Goal: Task Accomplishment & Management: Complete application form

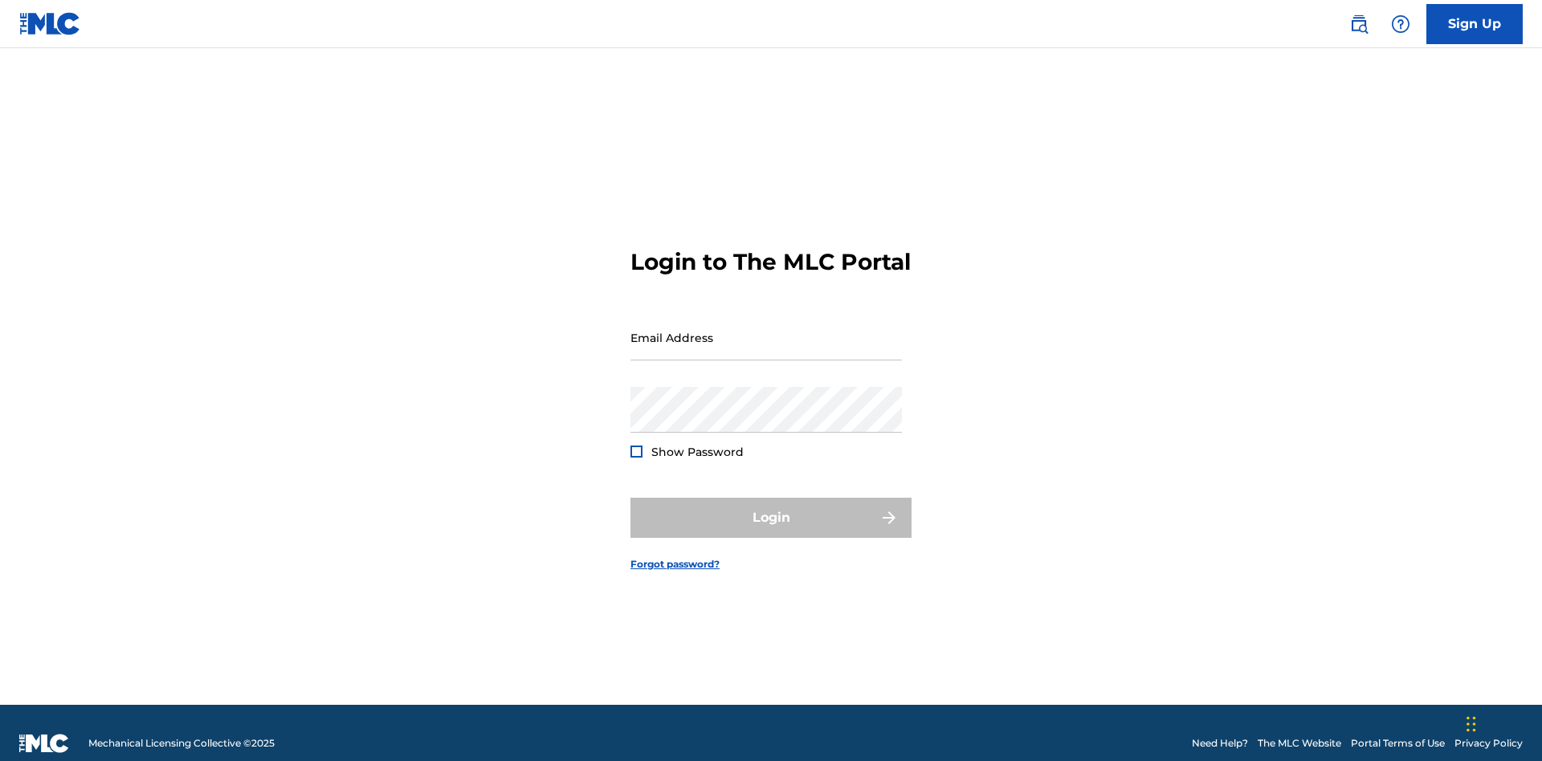
scroll to position [21, 0]
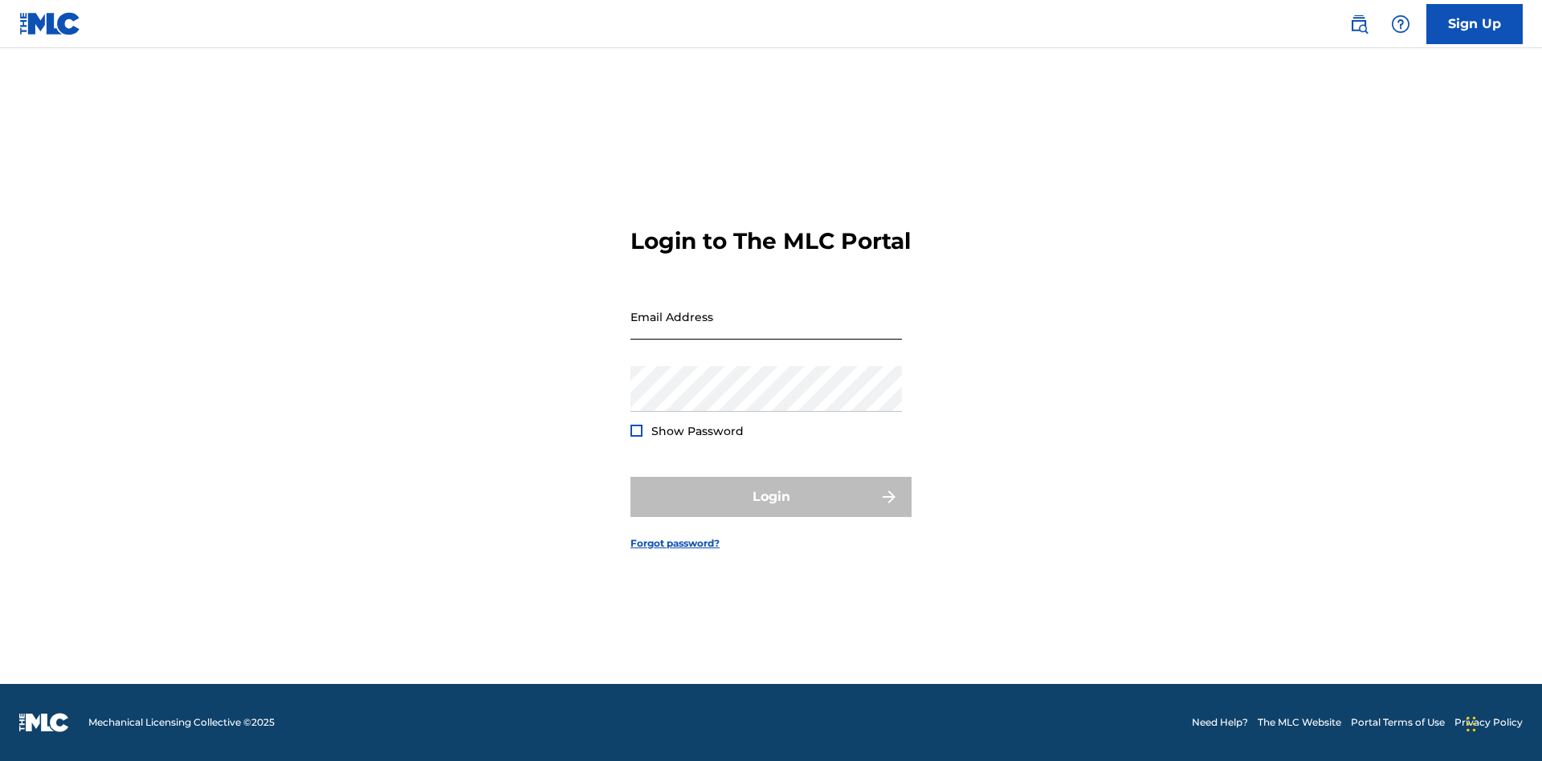
click at [766, 330] on input "Email Address" at bounding box center [765, 317] width 271 height 46
type input "[PERSON_NAME][EMAIL_ADDRESS][PERSON_NAME][DOMAIN_NAME]"
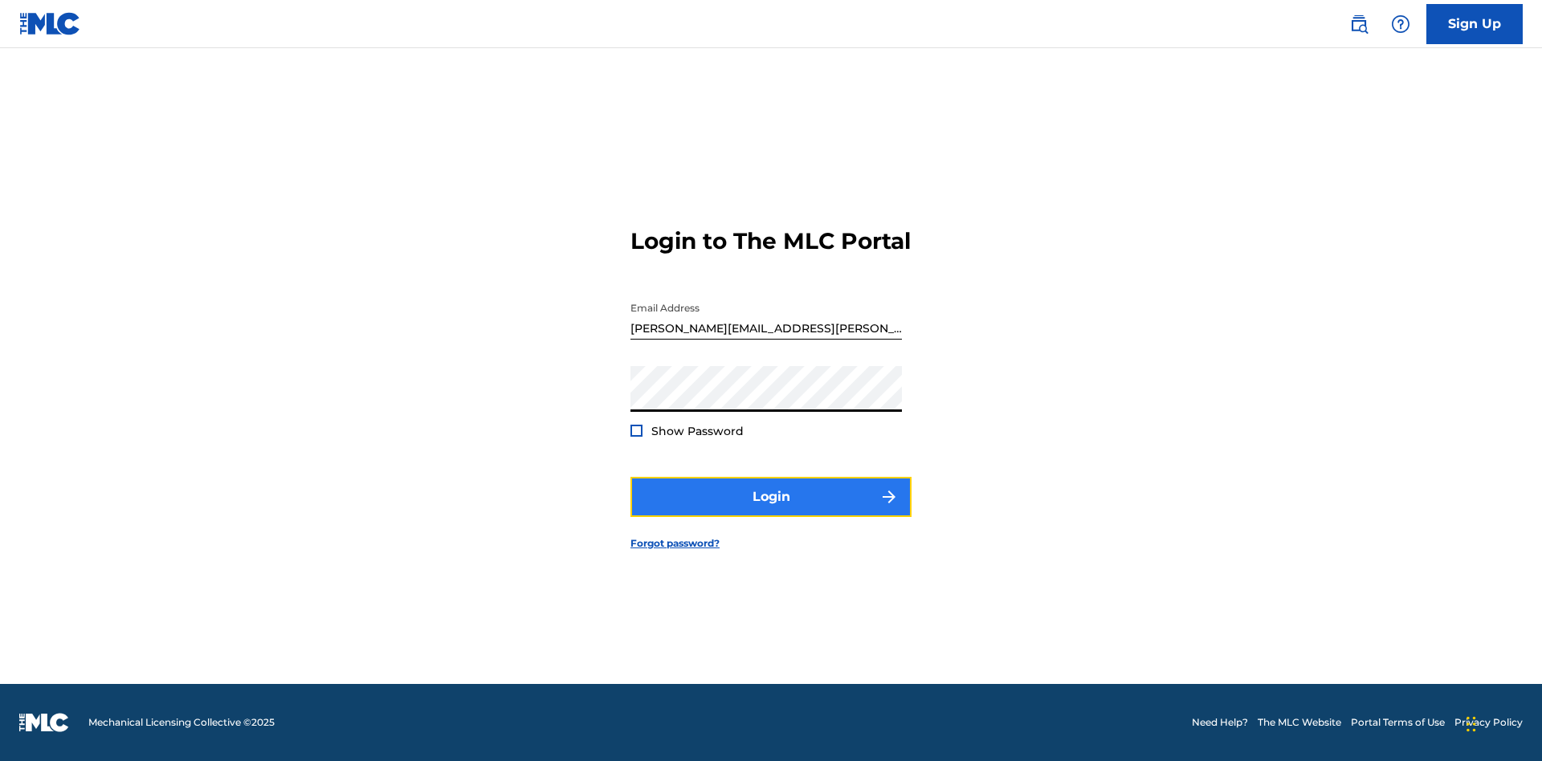
click at [771, 511] on button "Login" at bounding box center [770, 497] width 281 height 40
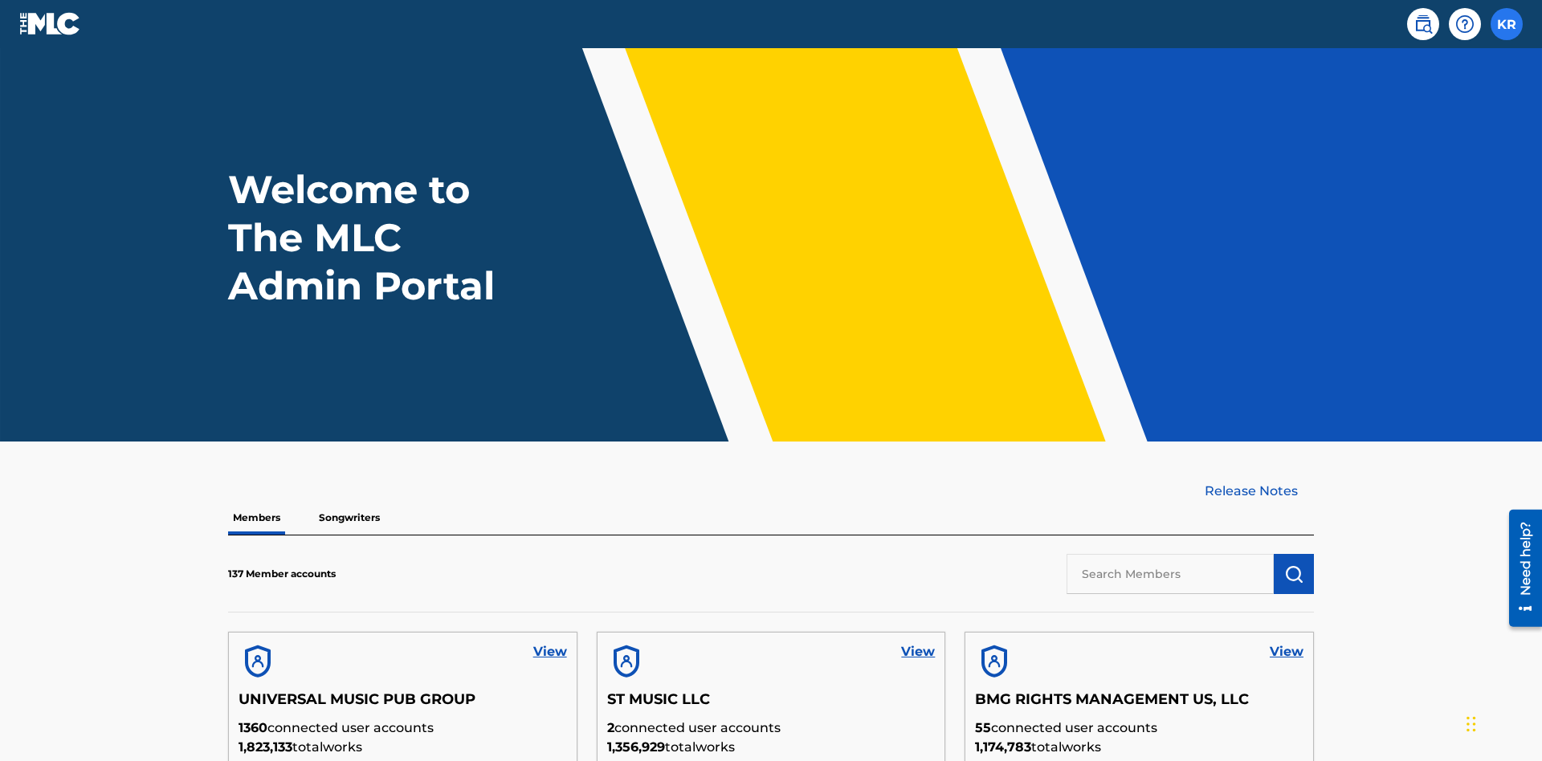
click at [1507, 23] on label at bounding box center [1507, 24] width 32 height 32
click at [1507, 24] on input "KR [PERSON_NAME] [PERSON_NAME][EMAIL_ADDRESS][PERSON_NAME][DOMAIN_NAME] Profile…" at bounding box center [1507, 24] width 0 height 0
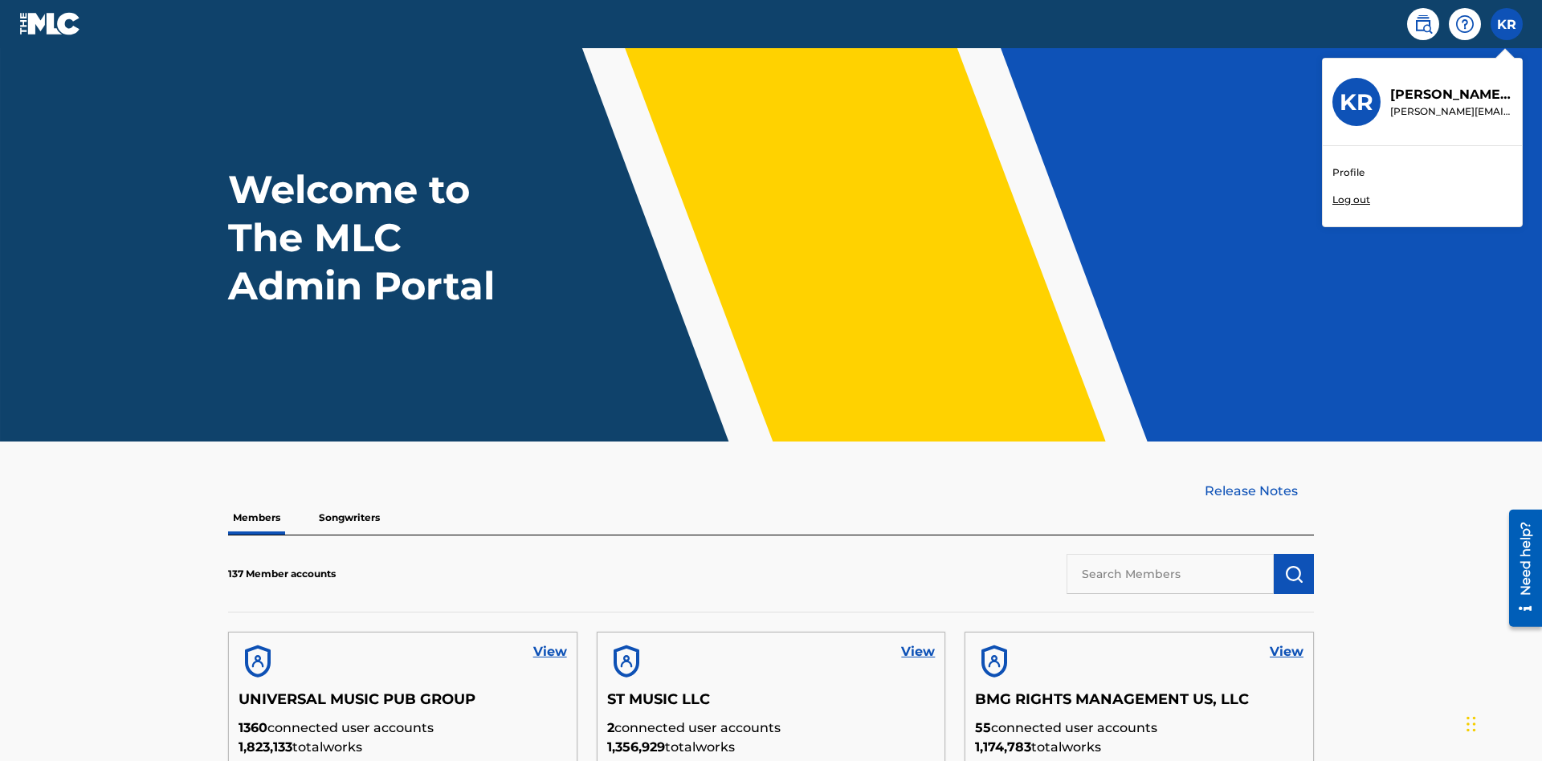
click at [1348, 173] on link "Profile" at bounding box center [1348, 172] width 32 height 14
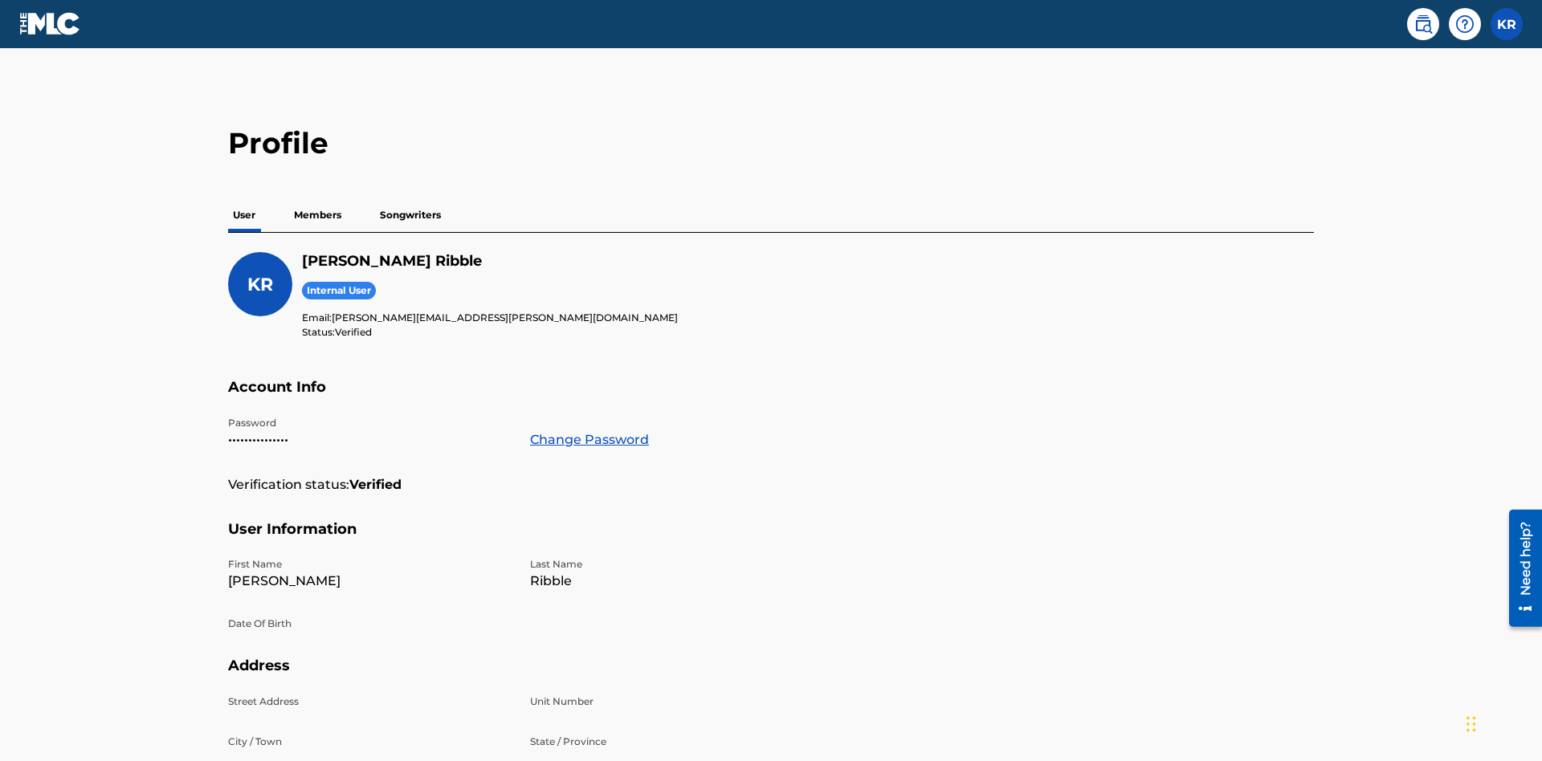
click at [318, 198] on p "Members" at bounding box center [317, 215] width 57 height 34
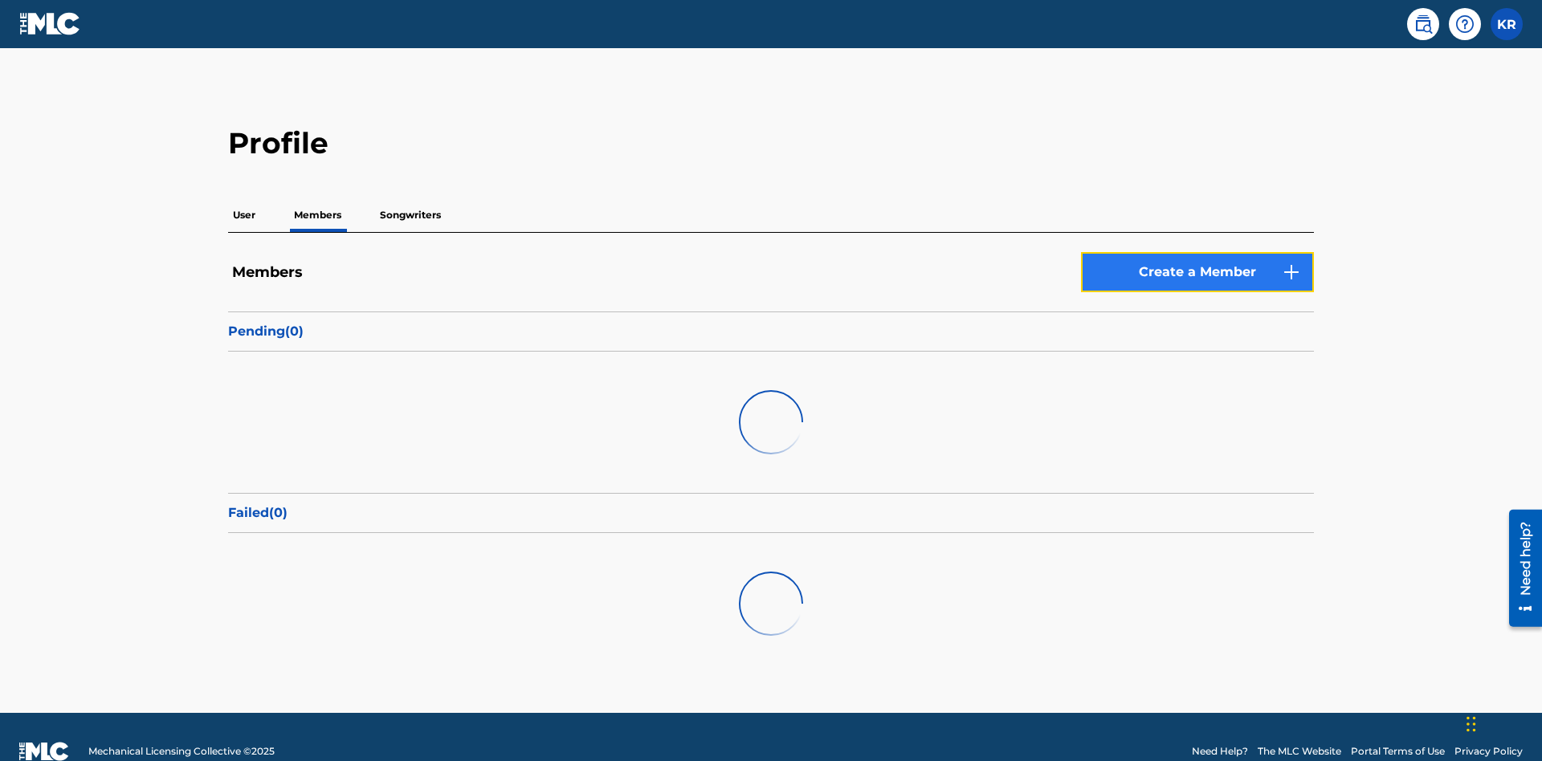
click at [1197, 252] on link "Create a Member" at bounding box center [1197, 272] width 233 height 40
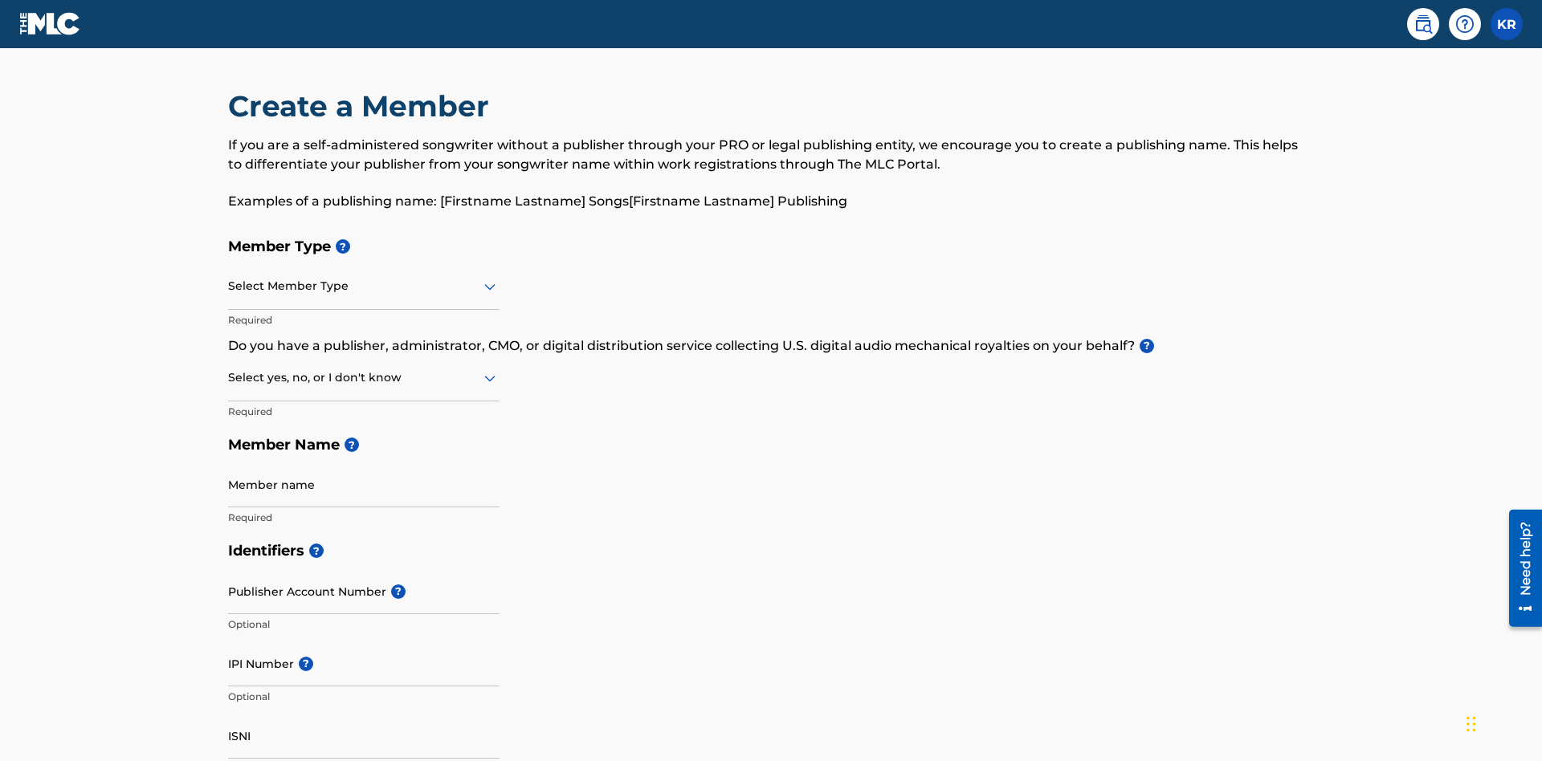
click at [229, 278] on input "text" at bounding box center [229, 286] width 3 height 17
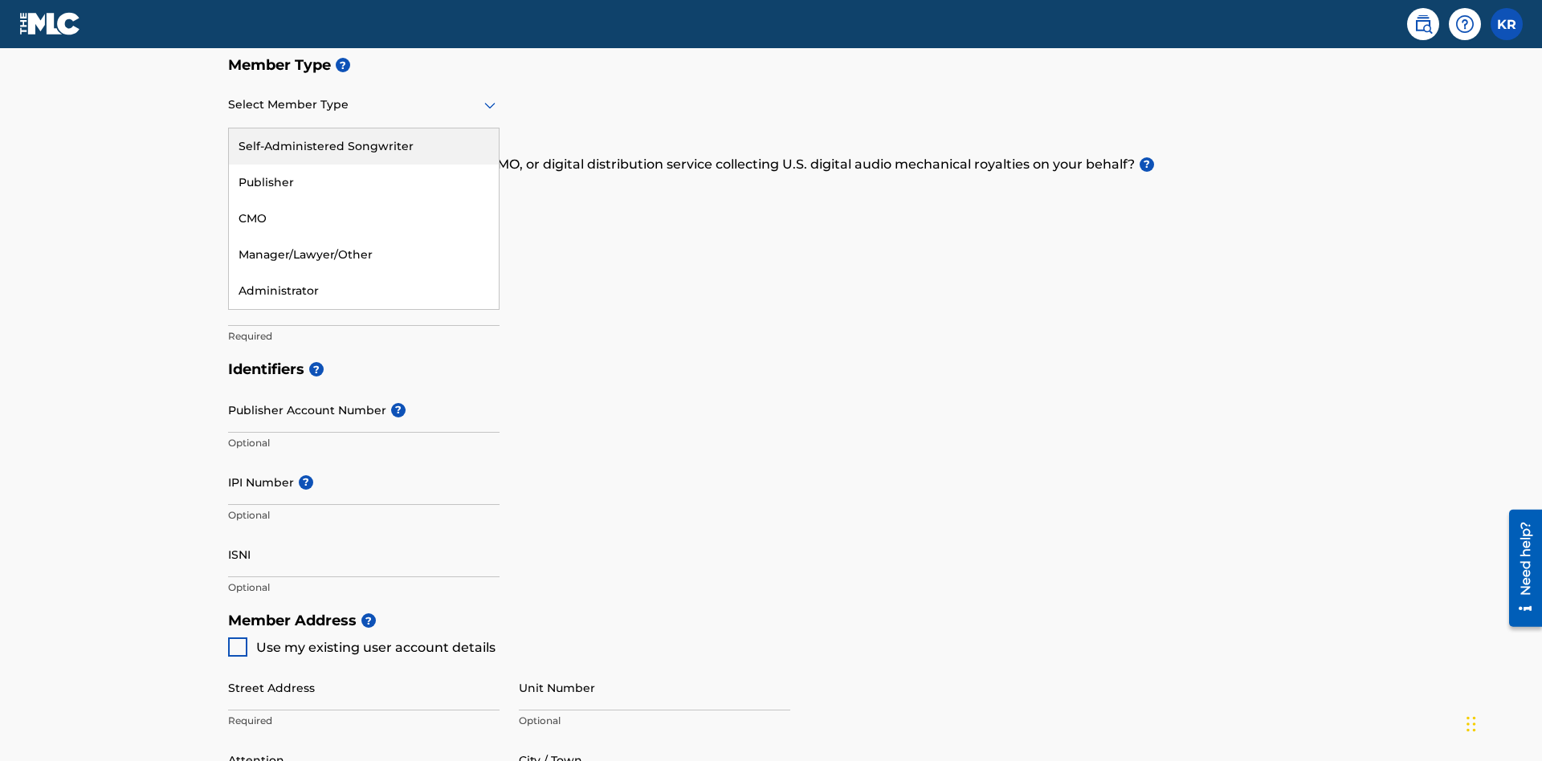
click at [364, 146] on div "Self-Administered Songwriter" at bounding box center [364, 146] width 270 height 36
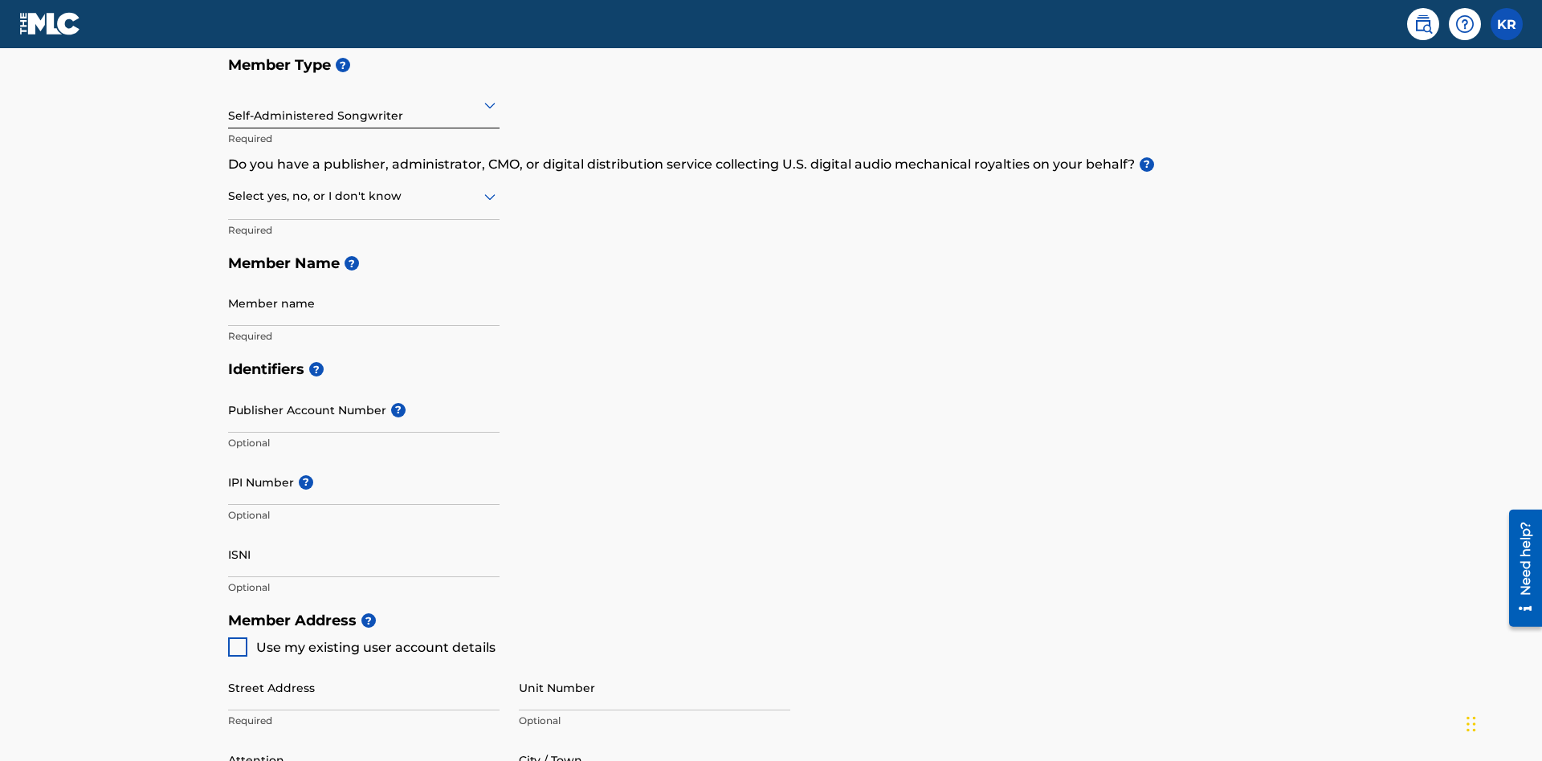
click at [229, 188] on input "text" at bounding box center [229, 196] width 3 height 17
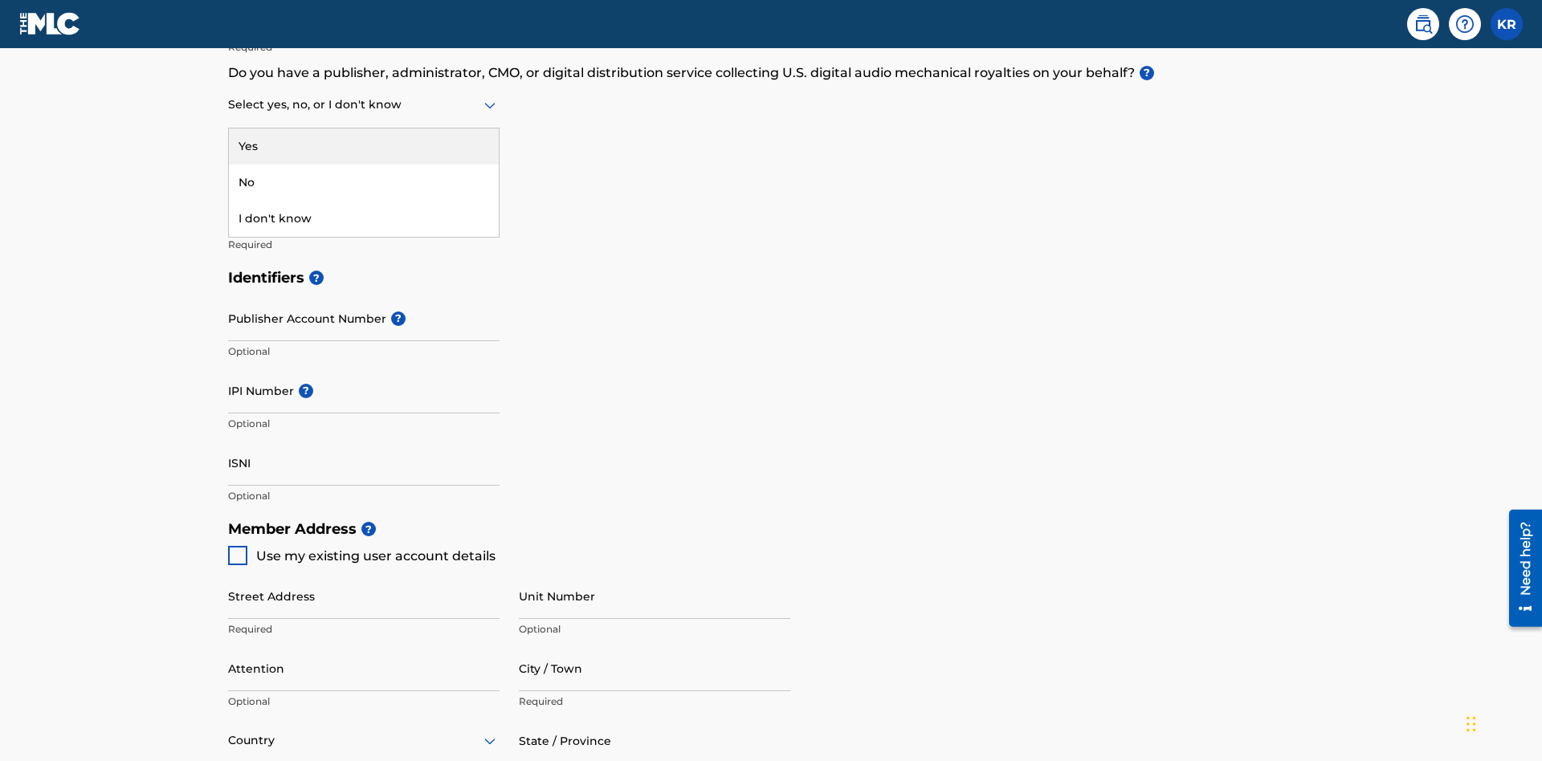
click at [364, 182] on div "No" at bounding box center [364, 183] width 270 height 36
click at [364, 189] on input "Member name" at bounding box center [363, 212] width 271 height 46
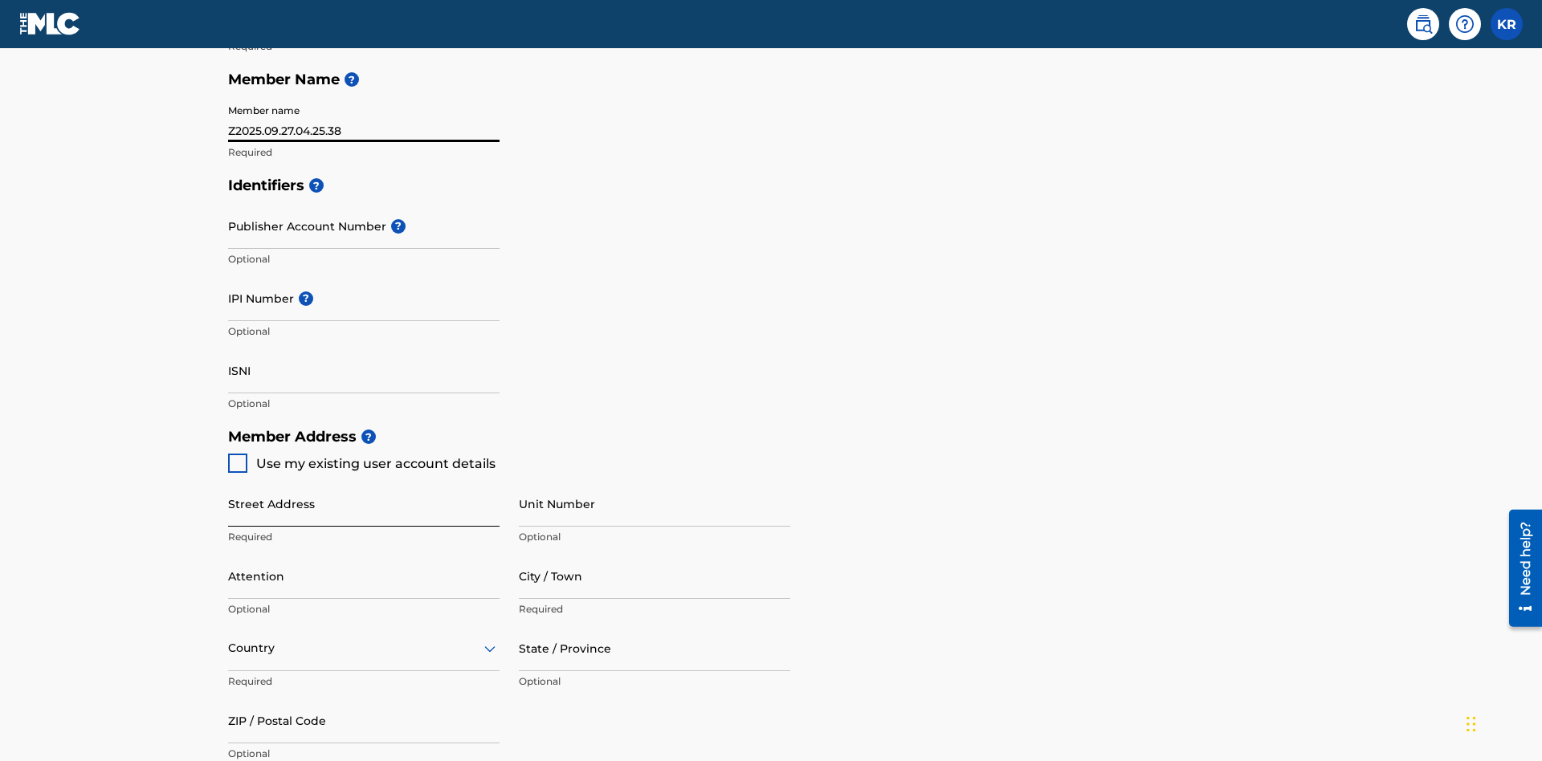
type input "Z2025.09.27.04.25.38"
click at [364, 481] on input "Street Address" at bounding box center [363, 504] width 271 height 46
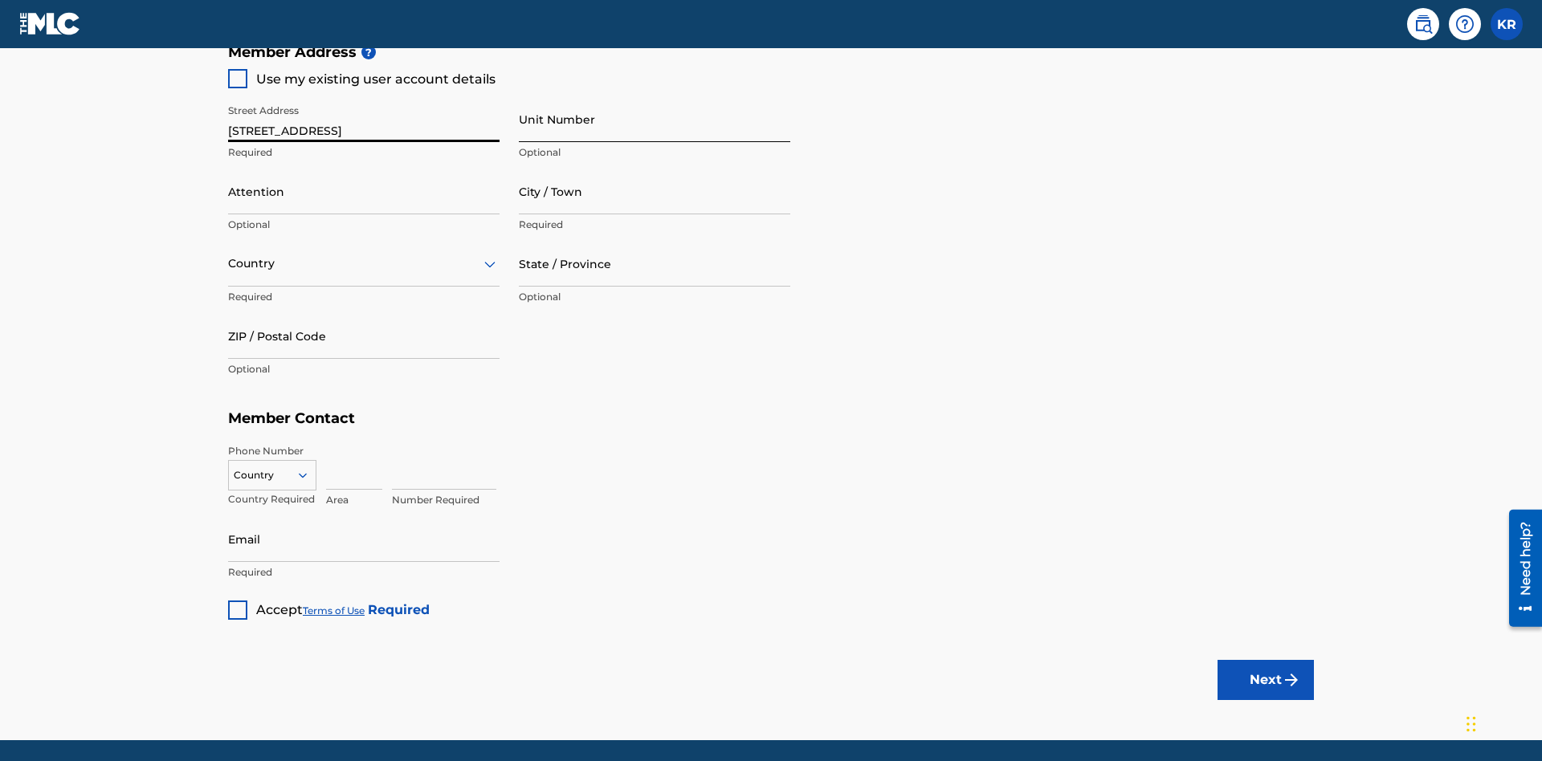
type input "[STREET_ADDRESS]"
click at [655, 119] on input "Unit Number" at bounding box center [654, 119] width 271 height 46
type input "Unit A"
click at [364, 169] on input "Attention" at bounding box center [363, 192] width 271 height 46
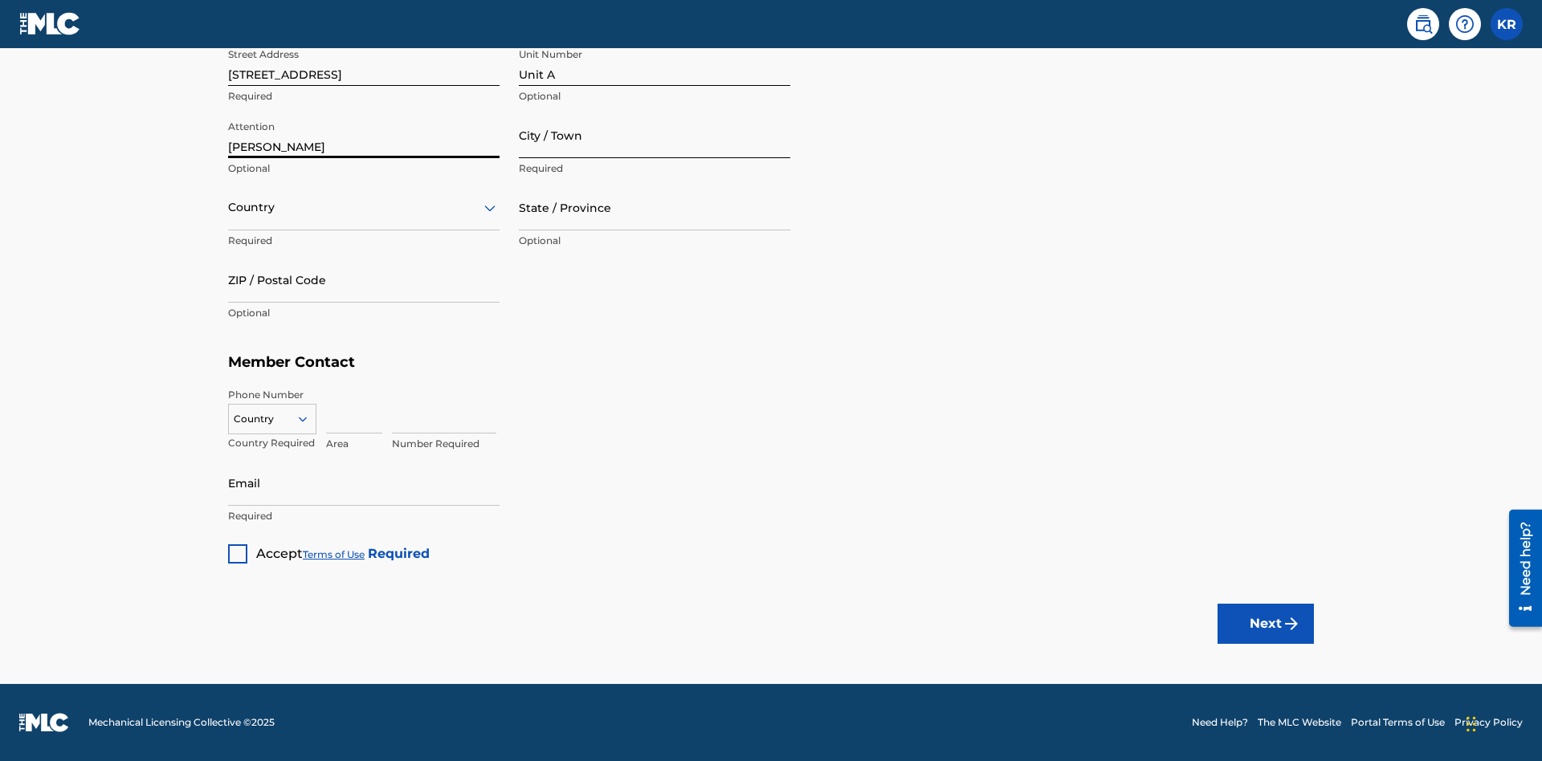
type input "[PERSON_NAME]"
click at [655, 135] on input "City / Town" at bounding box center [654, 135] width 271 height 46
type input "[GEOGRAPHIC_DATA]"
click at [229, 207] on input "text" at bounding box center [229, 207] width 3 height 17
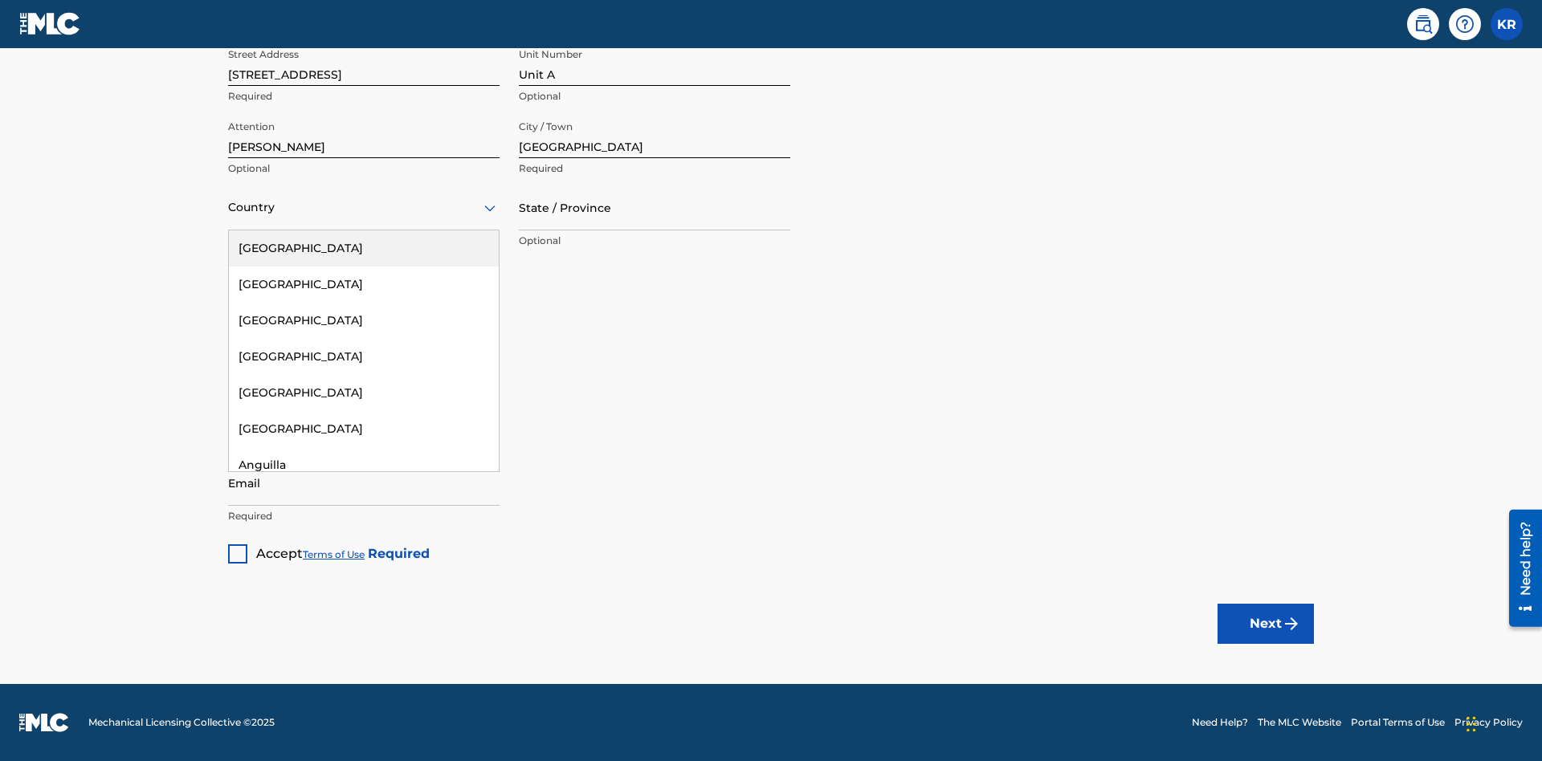
click at [364, 248] on div "[GEOGRAPHIC_DATA]" at bounding box center [364, 248] width 270 height 36
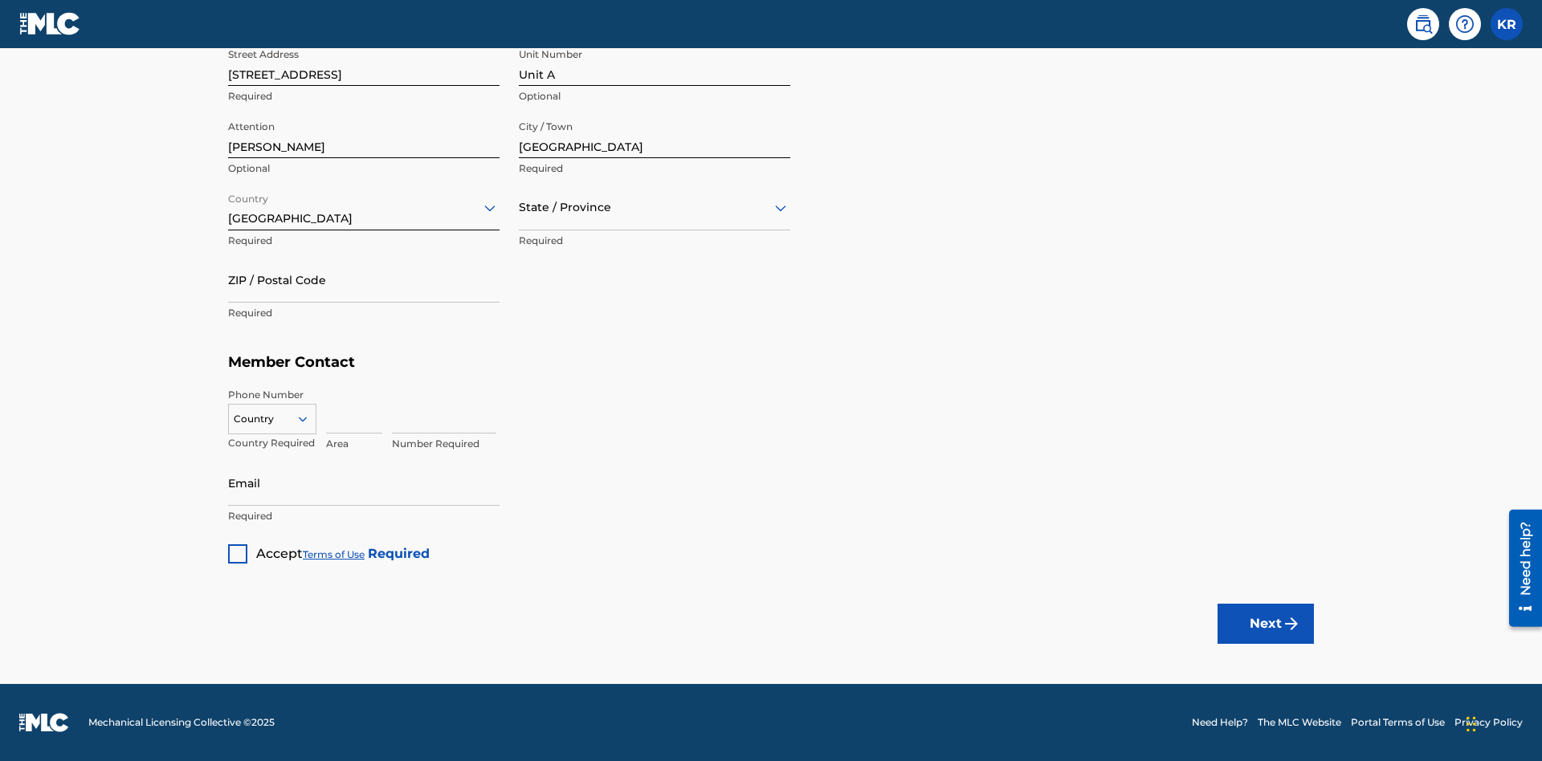
click at [520, 207] on input "text" at bounding box center [520, 207] width 3 height 17
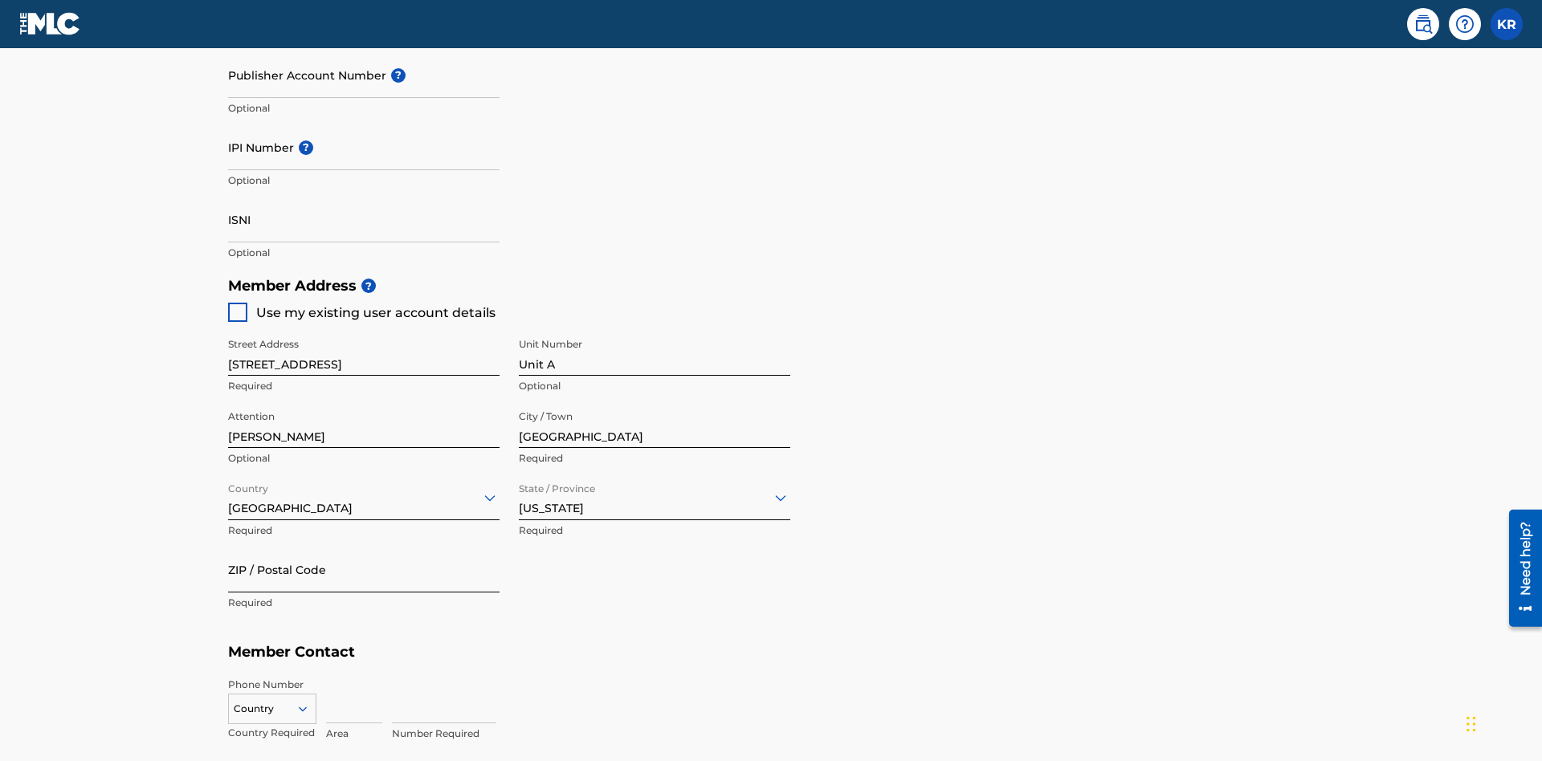
click at [364, 547] on input "ZIP / Postal Code" at bounding box center [363, 570] width 271 height 46
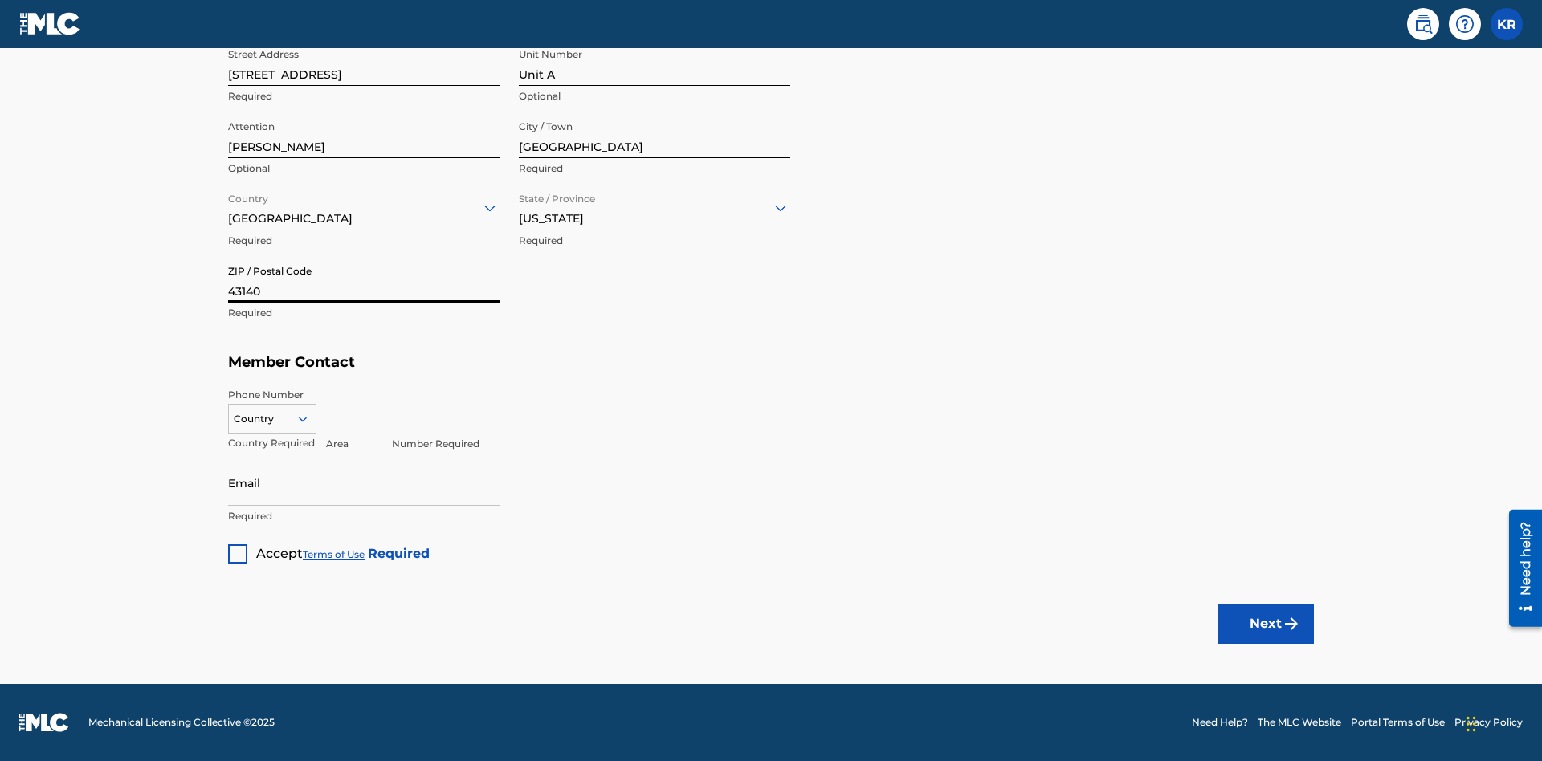
type input "43140"
click at [309, 418] on icon at bounding box center [303, 419] width 14 height 14
click at [272, 444] on div "US, [GEOGRAPHIC_DATA] +1" at bounding box center [272, 459] width 87 height 63
click at [354, 410] on input at bounding box center [354, 411] width 56 height 46
type input "740"
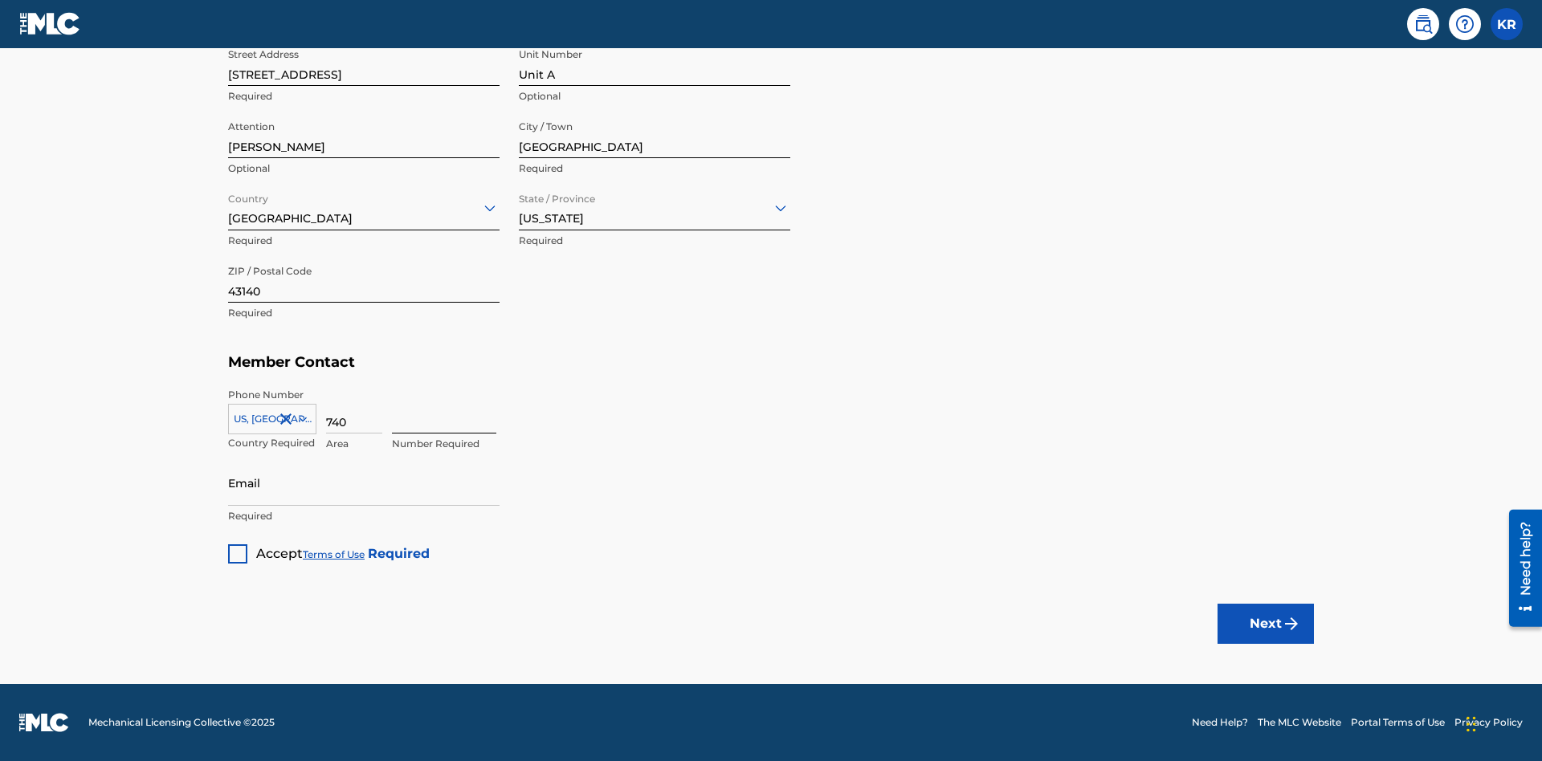
click at [444, 410] on input at bounding box center [444, 411] width 104 height 46
type input "8675309"
click at [364, 483] on input "Email" at bounding box center [363, 483] width 271 height 46
type input "[EMAIL_ADDRESS][DOMAIN_NAME]"
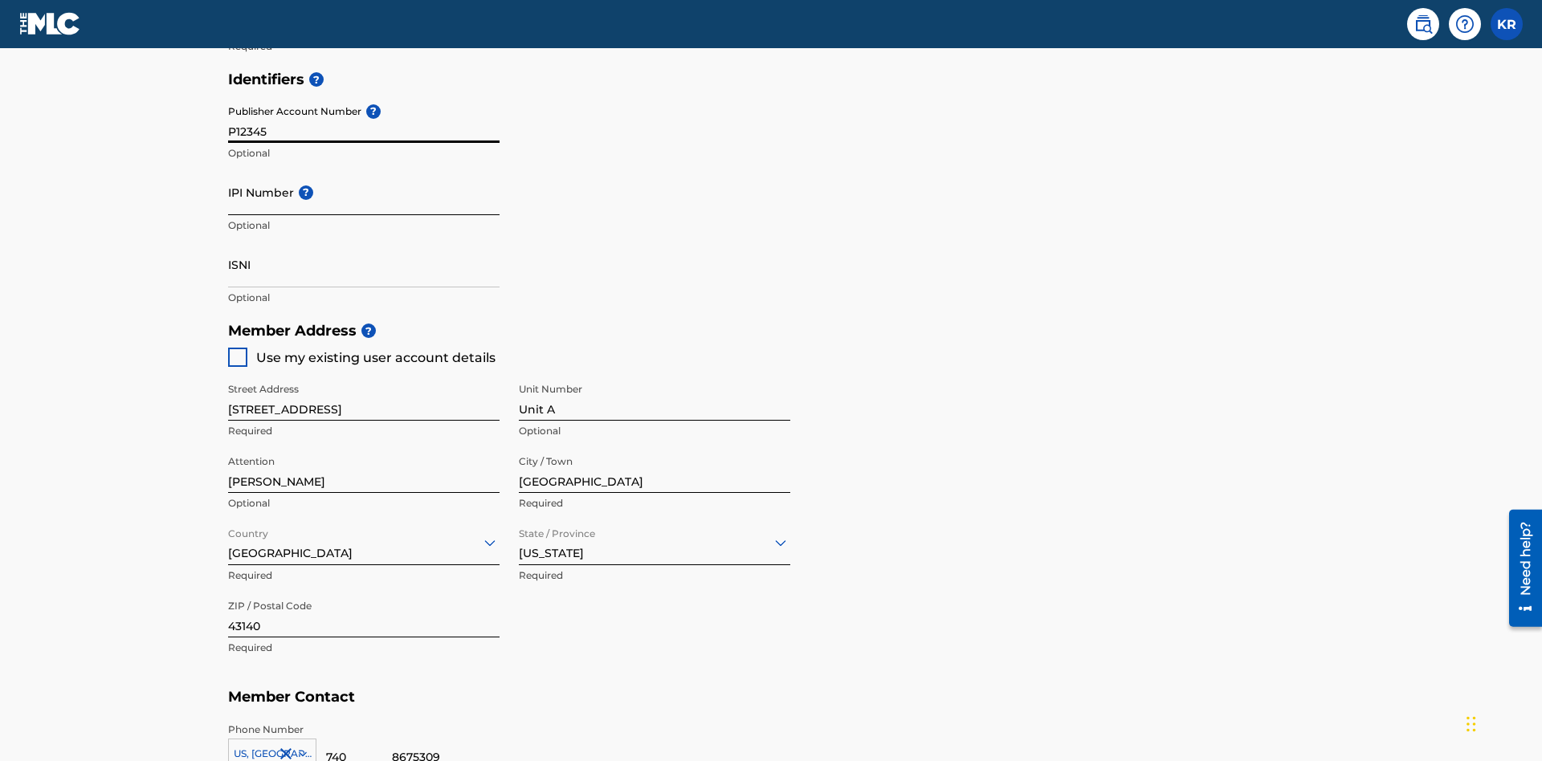
type input "P12345"
click at [364, 169] on input "IPI Number ?" at bounding box center [363, 192] width 271 height 46
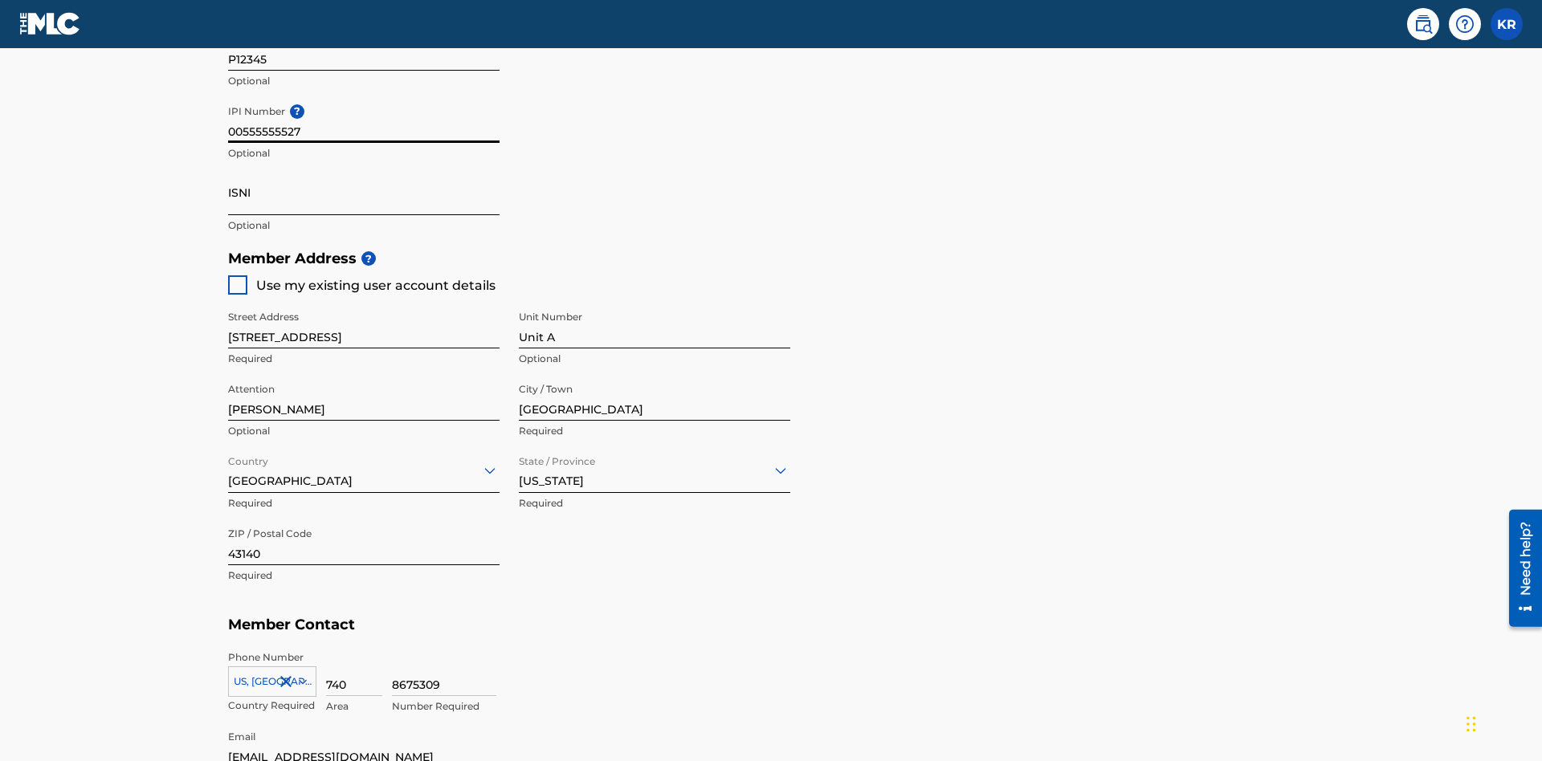
type input "00555555527"
click at [364, 169] on input "ISNI" at bounding box center [363, 192] width 271 height 46
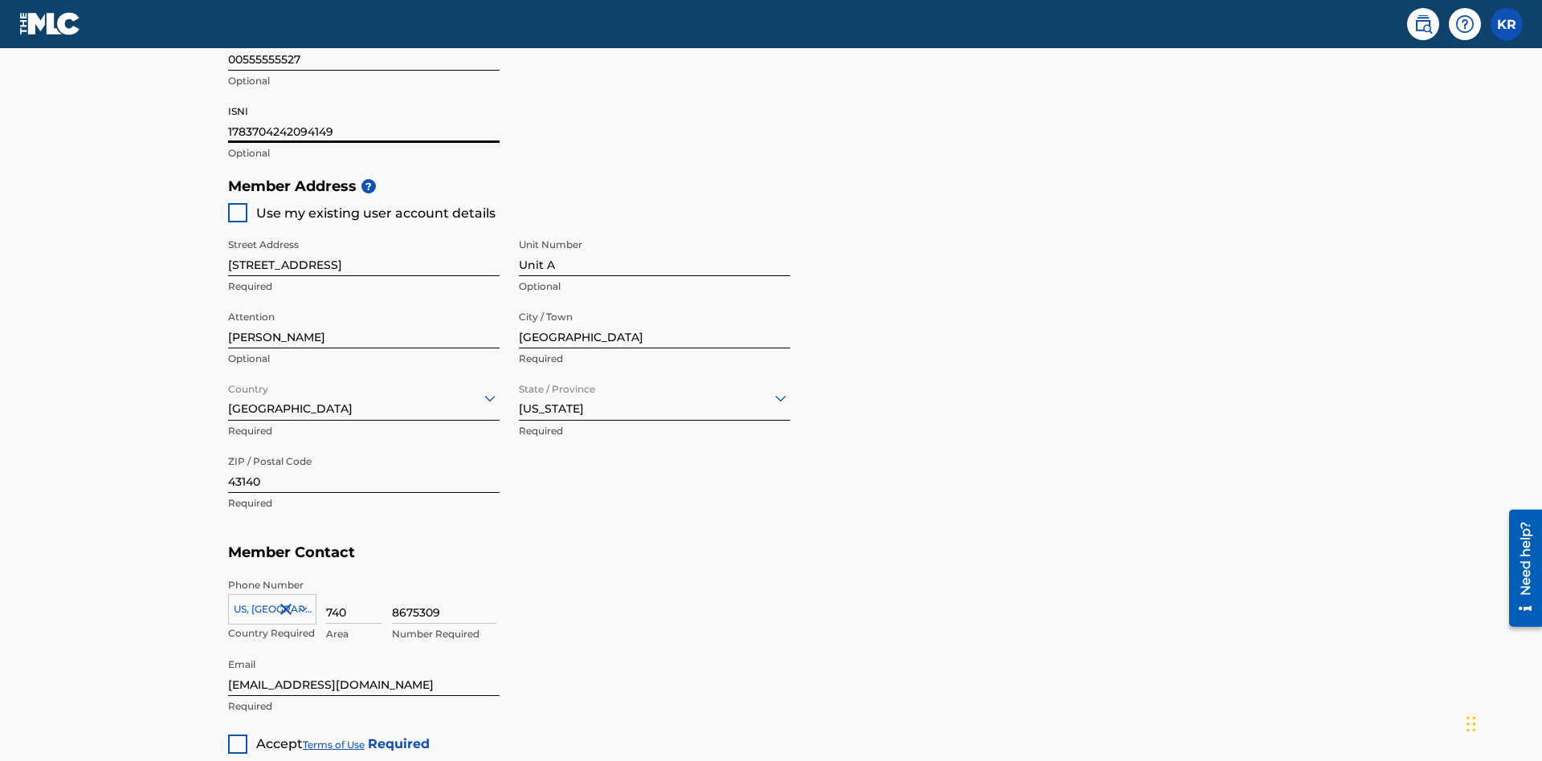
type input "1783704242094149"
click at [238, 735] on div at bounding box center [237, 744] width 19 height 19
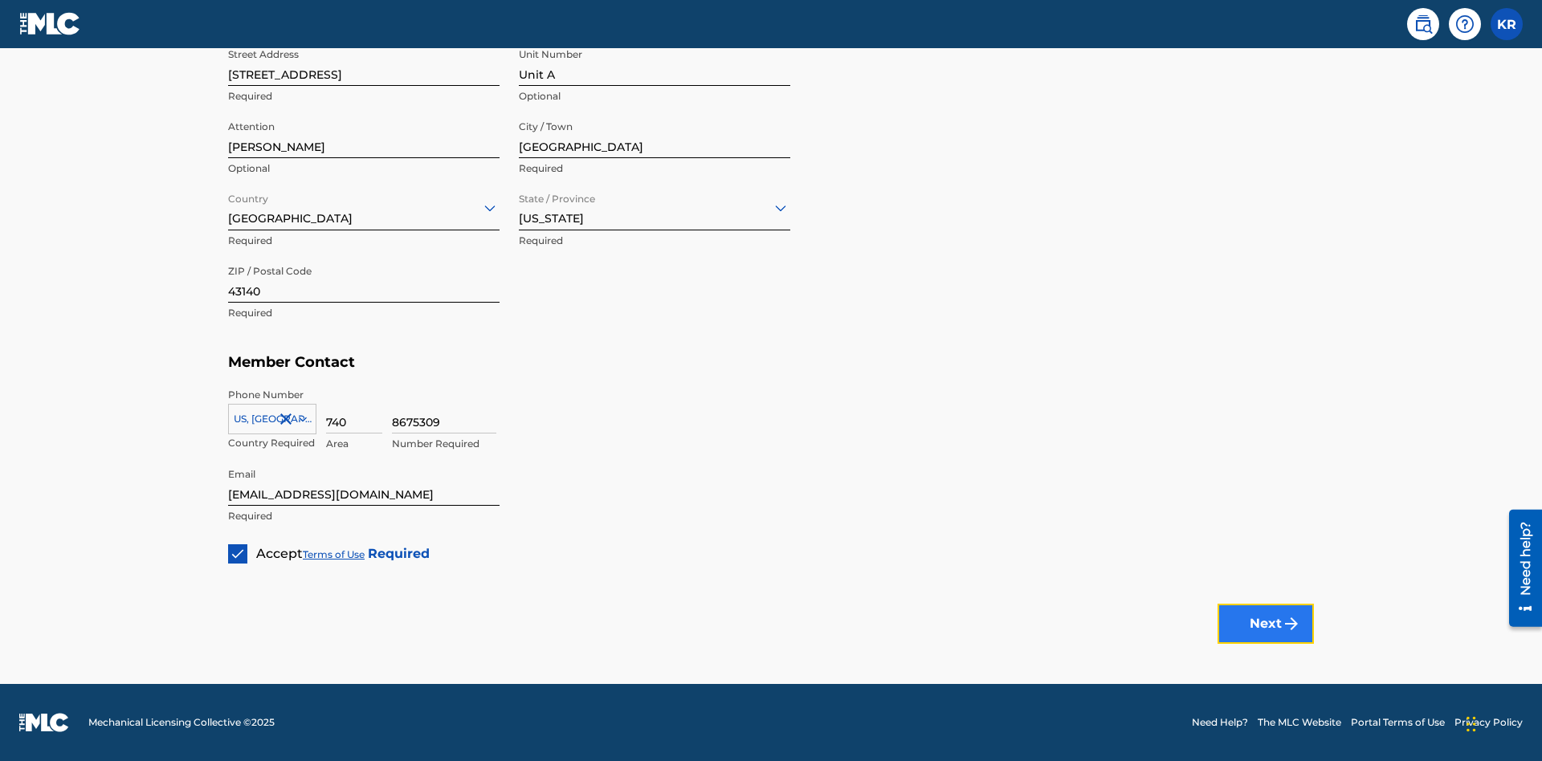
click at [1266, 623] on button "Next" at bounding box center [1265, 624] width 96 height 40
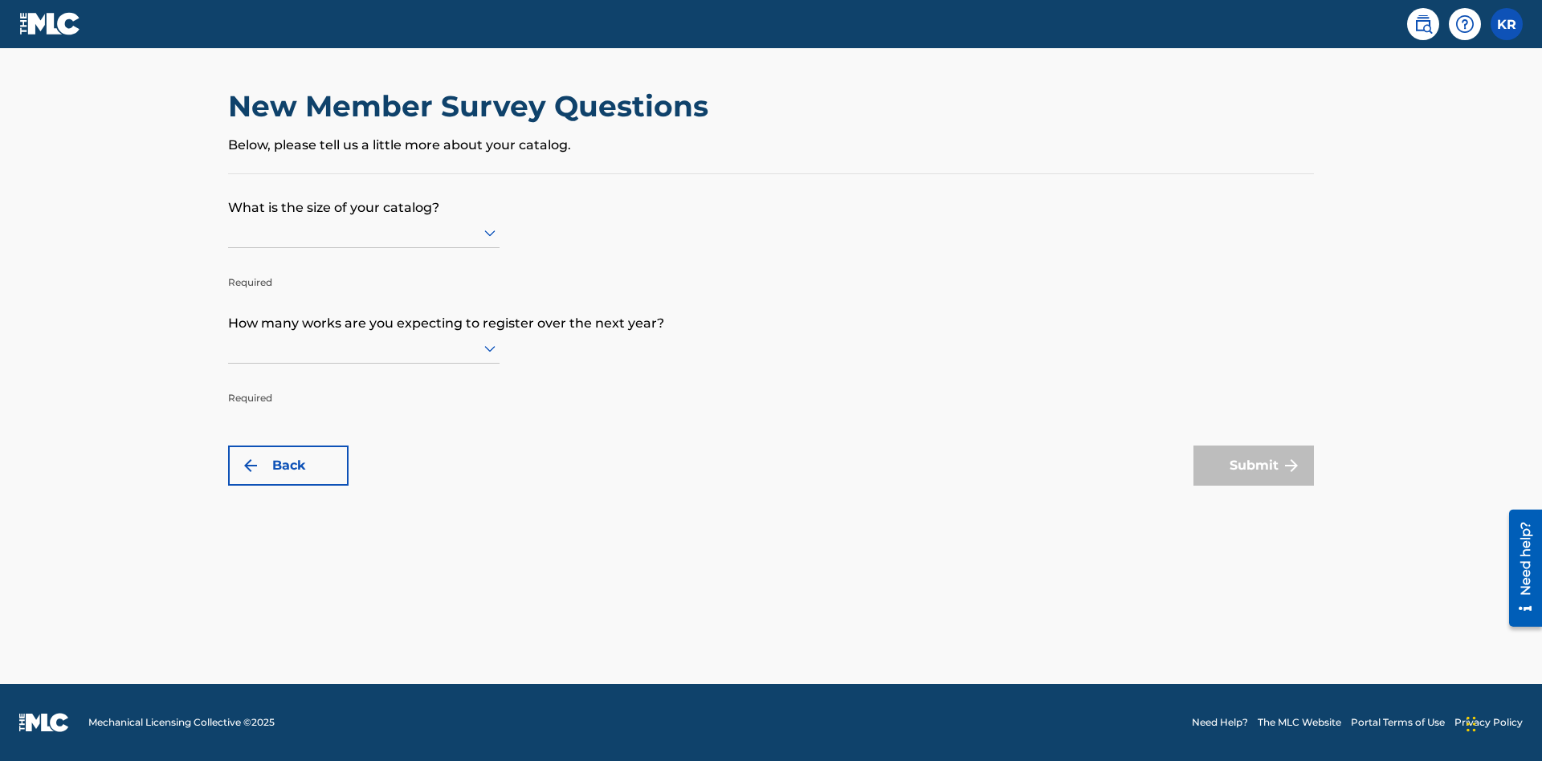
click at [229, 232] on input "text" at bounding box center [229, 232] width 3 height 17
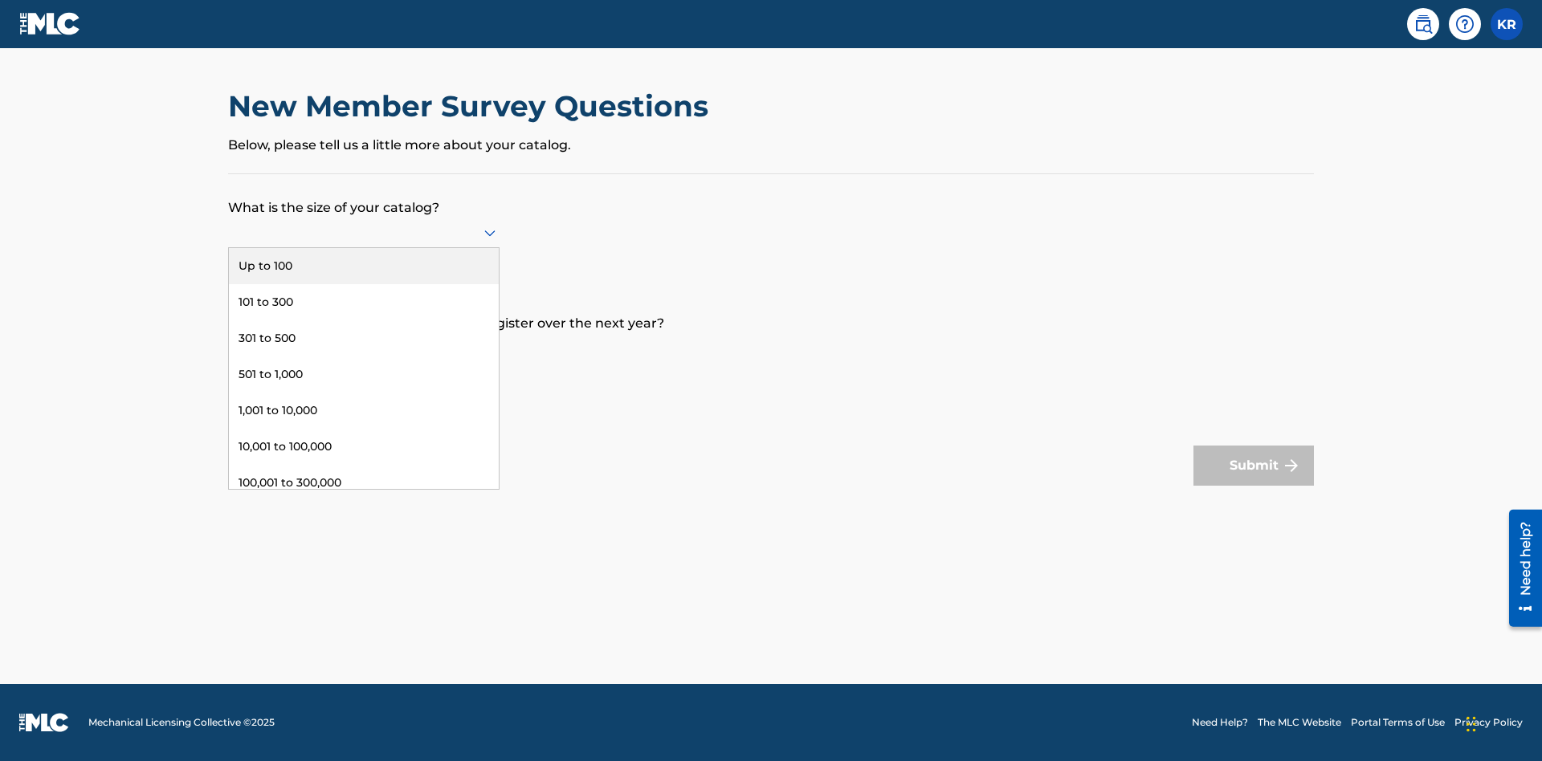
click at [364, 501] on div "301,000 to 500,000" at bounding box center [364, 519] width 270 height 36
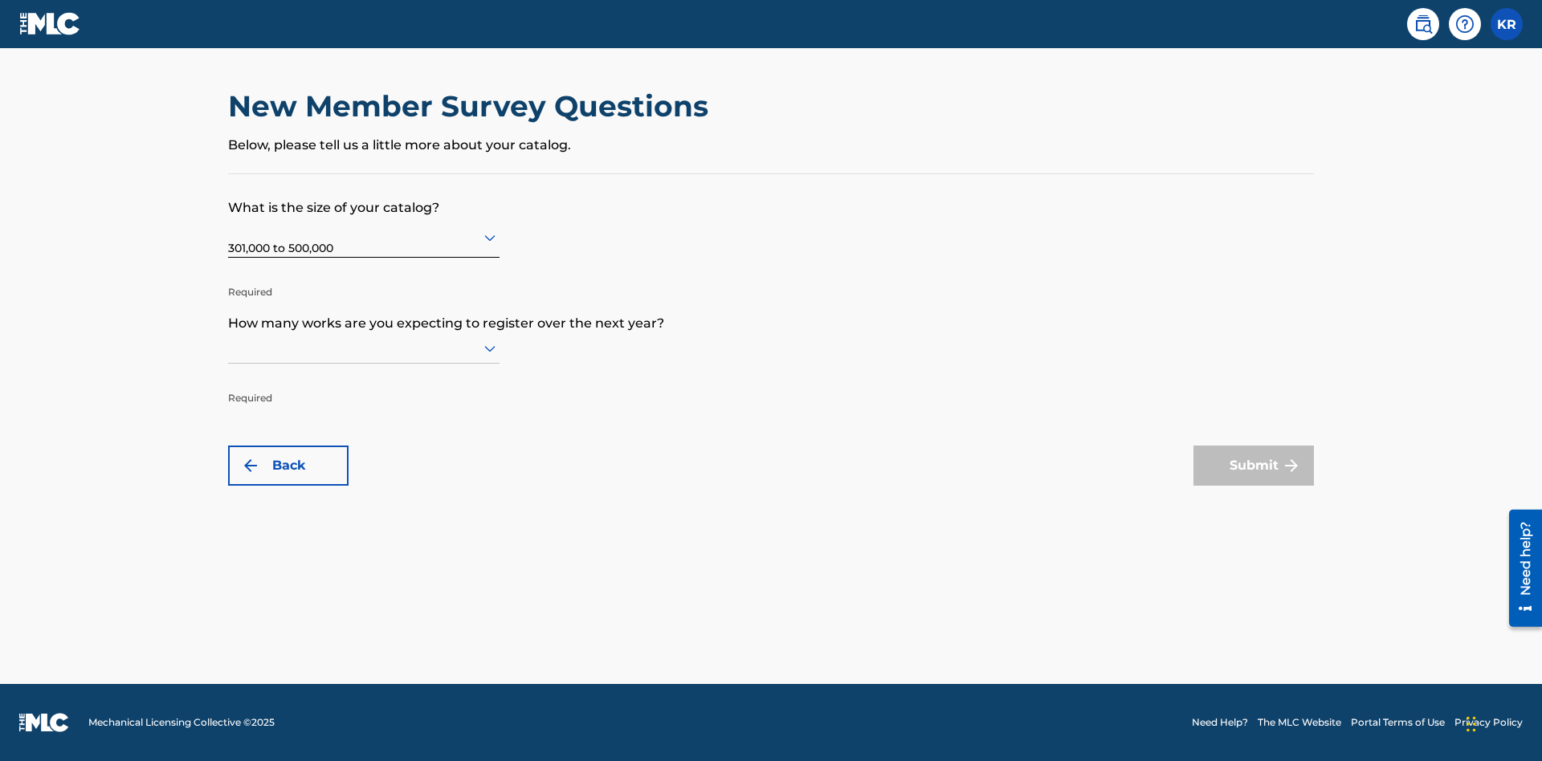
click at [229, 348] on input "text" at bounding box center [229, 348] width 3 height 17
